Goal: Transaction & Acquisition: Obtain resource

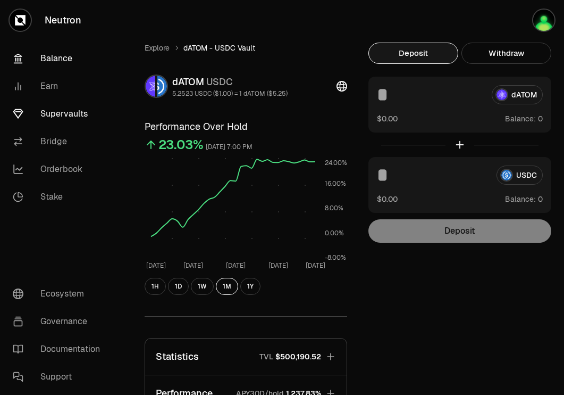
click at [64, 61] on link "Balance" at bounding box center [59, 59] width 111 height 28
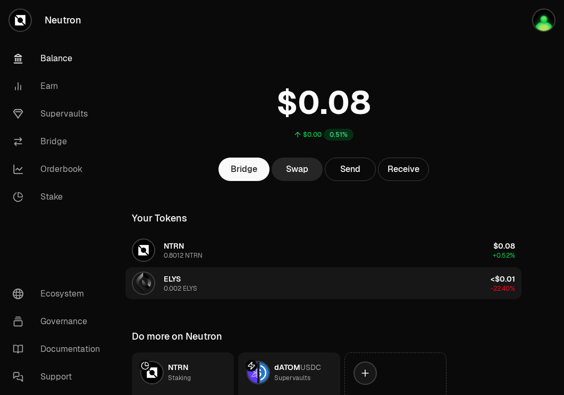
scroll to position [85, 0]
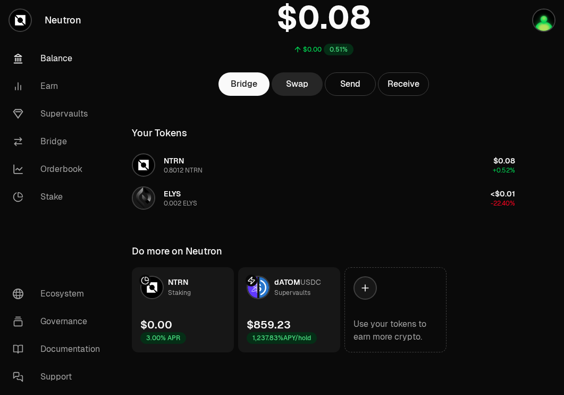
click at [306, 315] on link "dATOM USDC Supervaults $859.23 1,237.83% APY/hold" at bounding box center [289, 309] width 102 height 85
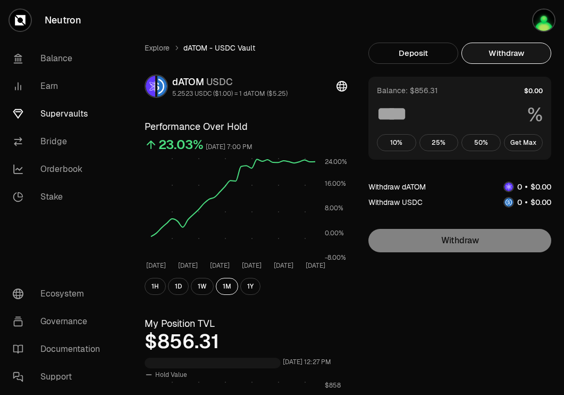
click at [507, 55] on button "Withdraw" at bounding box center [507, 53] width 90 height 21
click at [516, 143] on button "Get Max" at bounding box center [523, 142] width 39 height 17
type input "***"
